Goal: Information Seeking & Learning: Learn about a topic

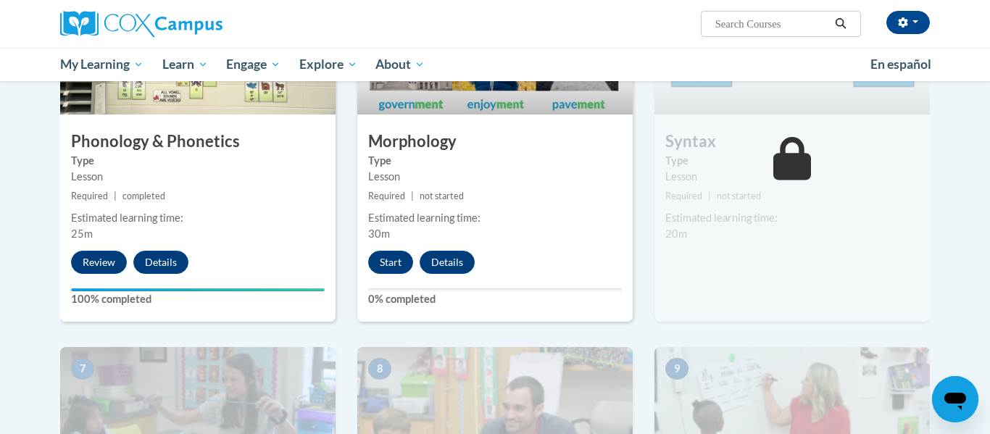
scroll to position [833, 0]
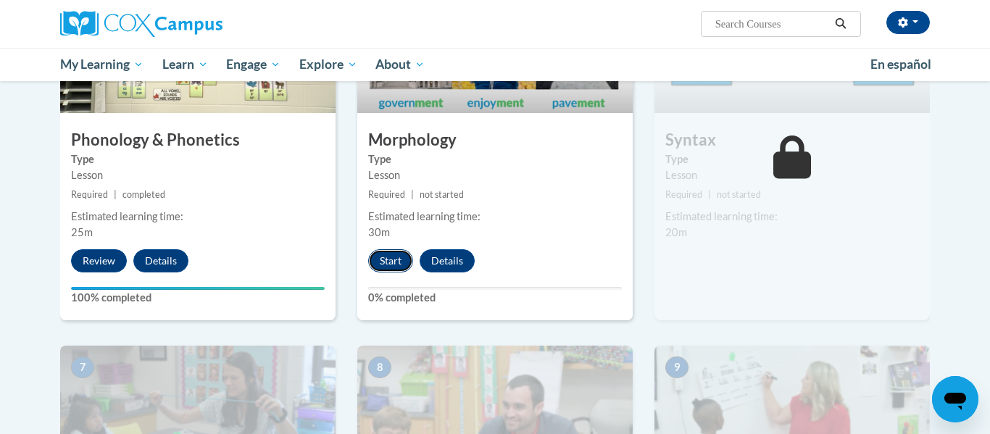
click at [397, 262] on button "Start" at bounding box center [390, 260] width 45 height 23
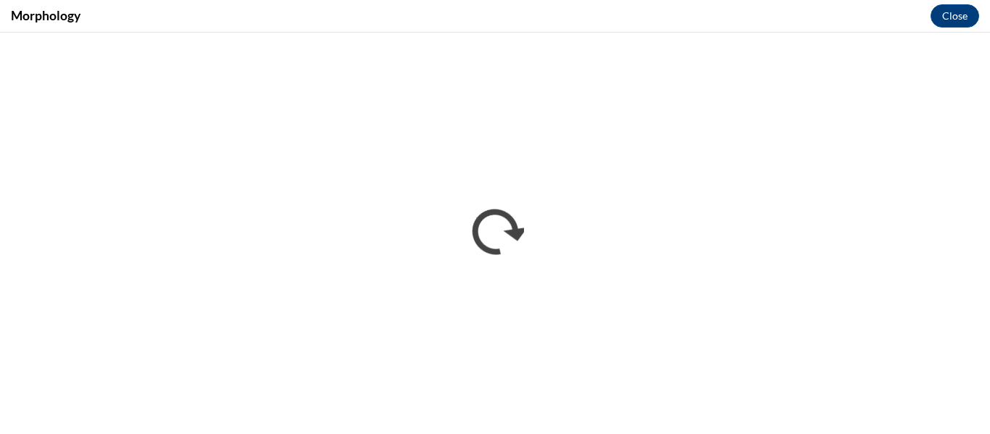
scroll to position [0, 0]
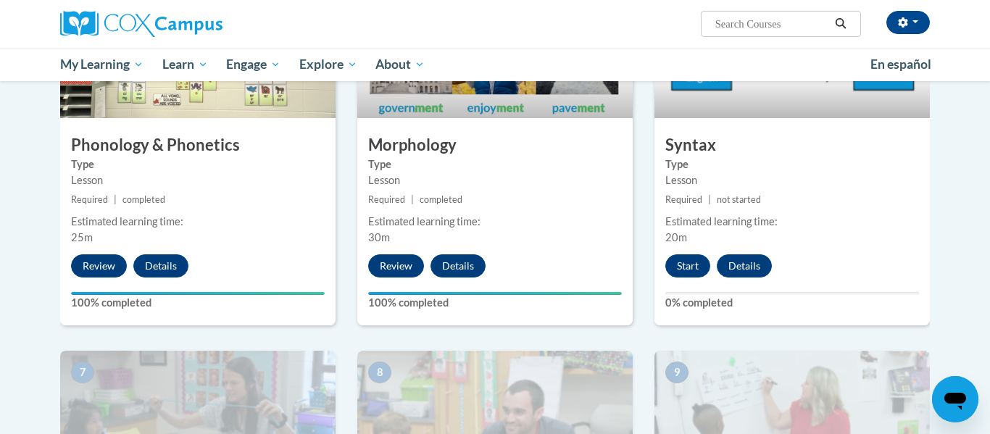
scroll to position [827, 0]
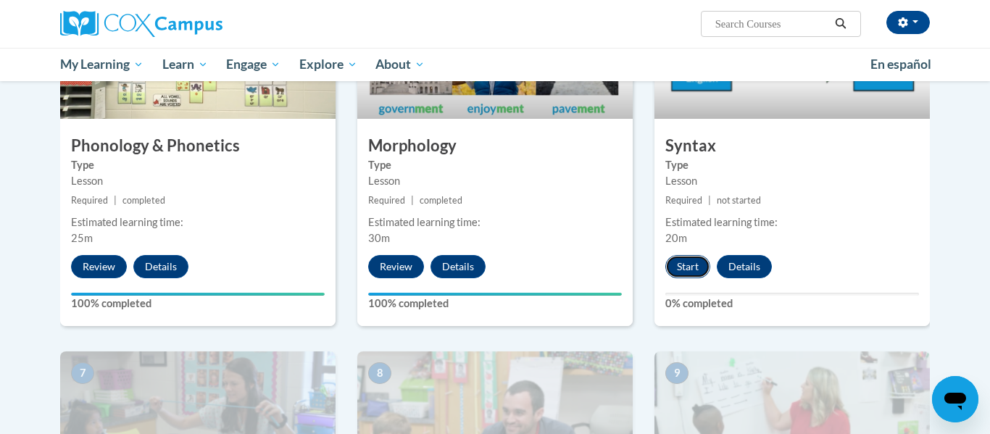
click at [694, 263] on button "Start" at bounding box center [687, 266] width 45 height 23
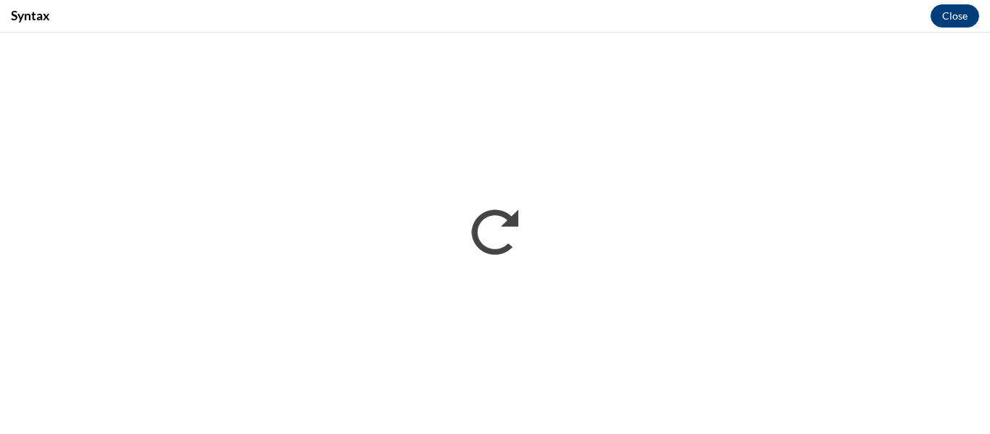
scroll to position [0, 0]
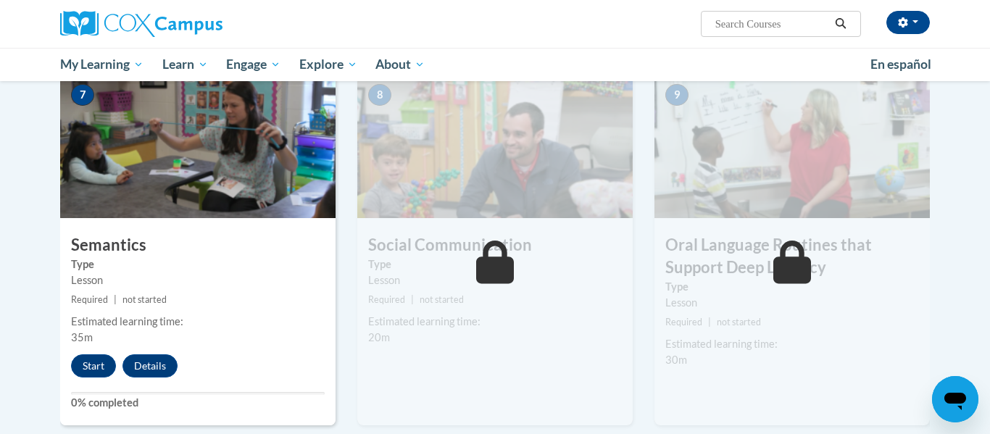
scroll to position [1105, 0]
click at [90, 370] on button "Start" at bounding box center [93, 366] width 45 height 23
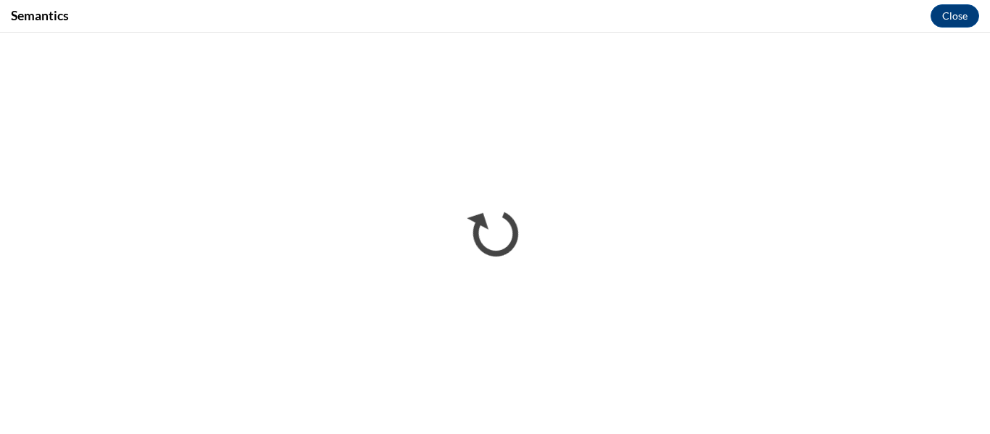
scroll to position [0, 0]
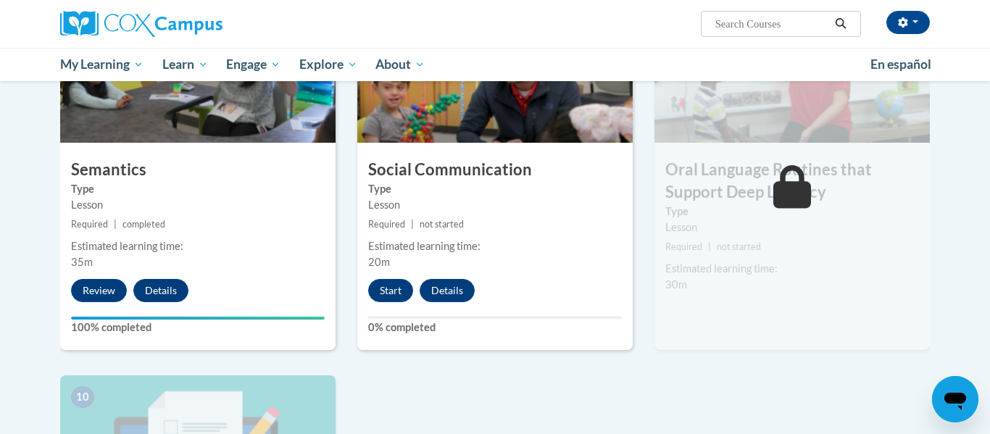
scroll to position [1179, 0]
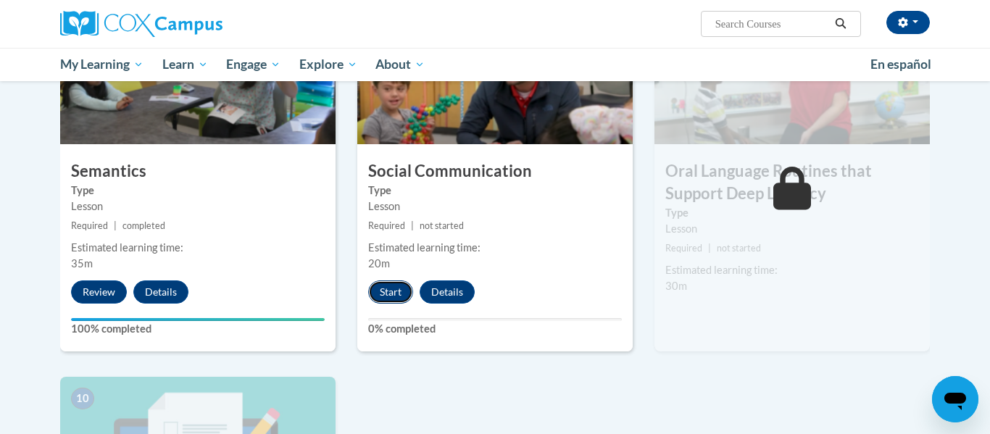
click at [394, 296] on button "Start" at bounding box center [390, 292] width 45 height 23
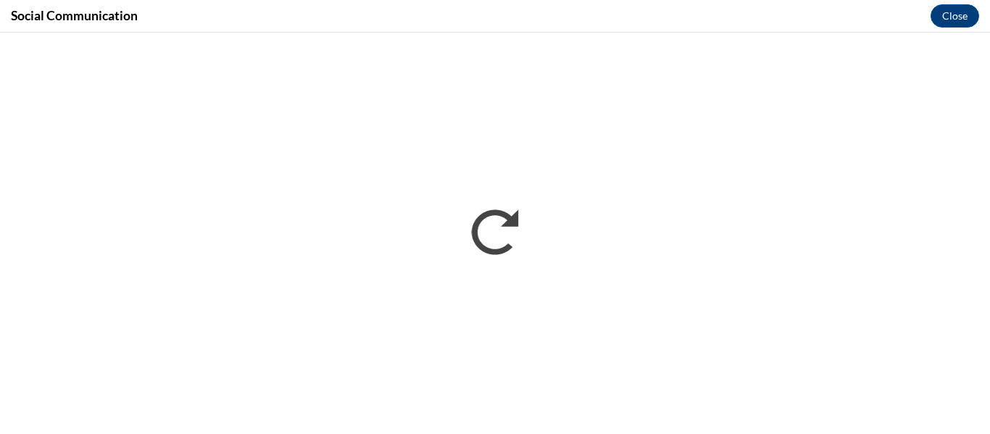
scroll to position [0, 0]
